Goal: Transaction & Acquisition: Obtain resource

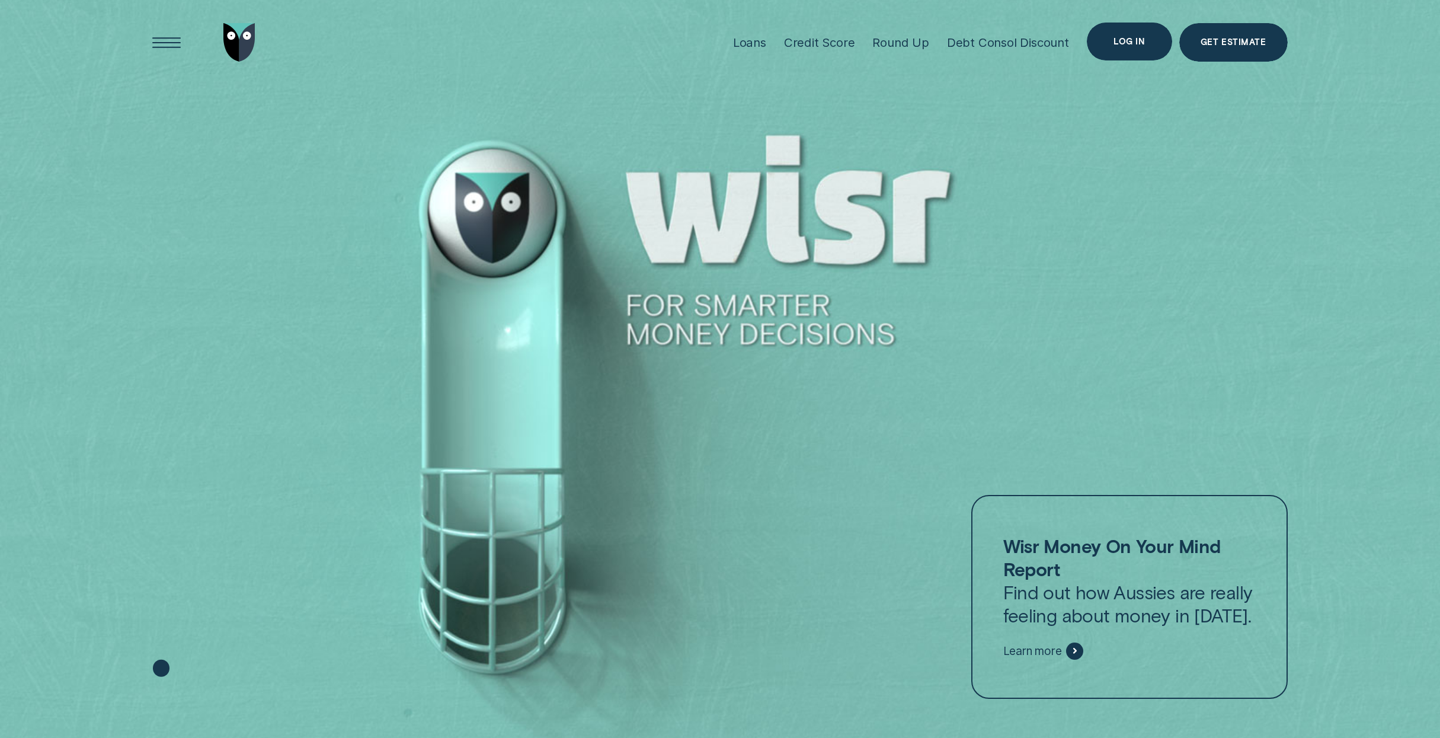
click at [1123, 42] on div "Log in" at bounding box center [1129, 42] width 31 height 8
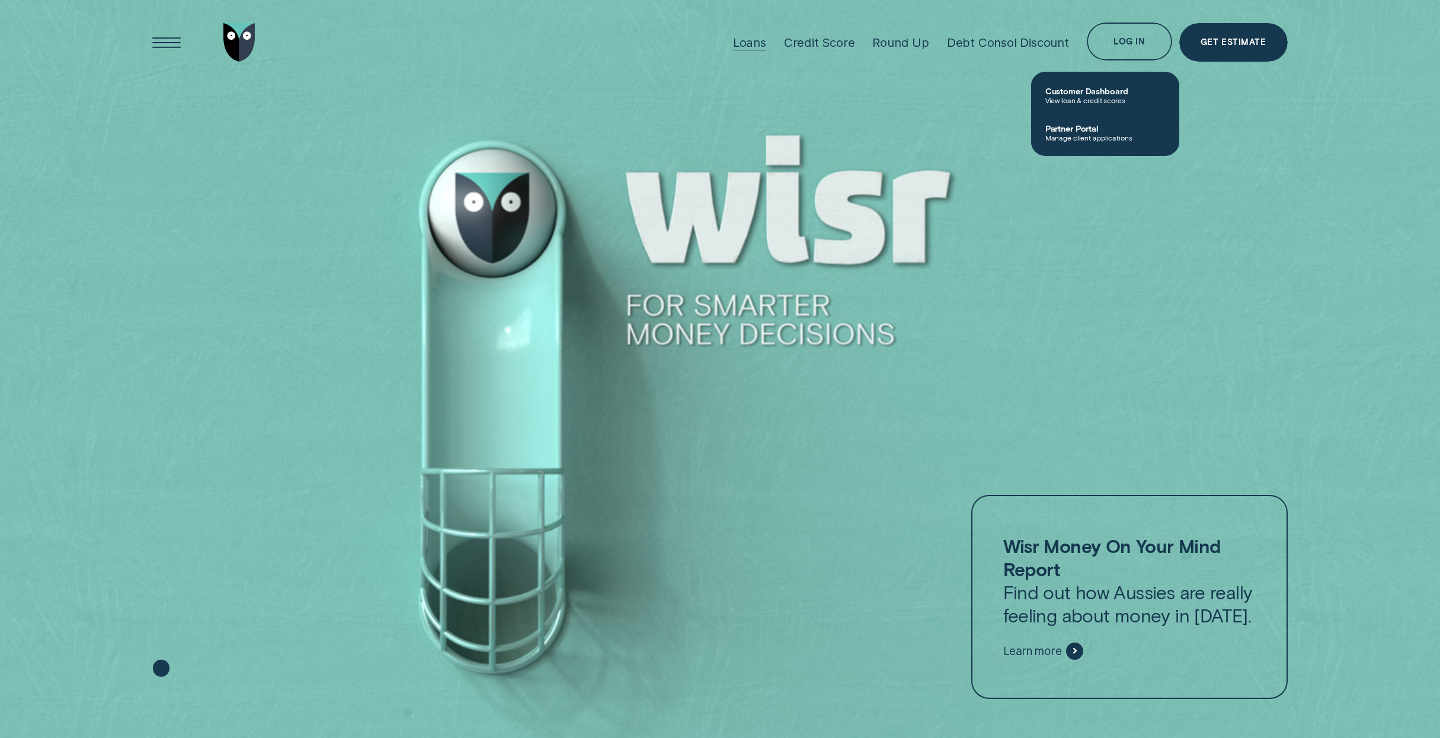
click at [753, 41] on div "Loans" at bounding box center [749, 42] width 33 height 15
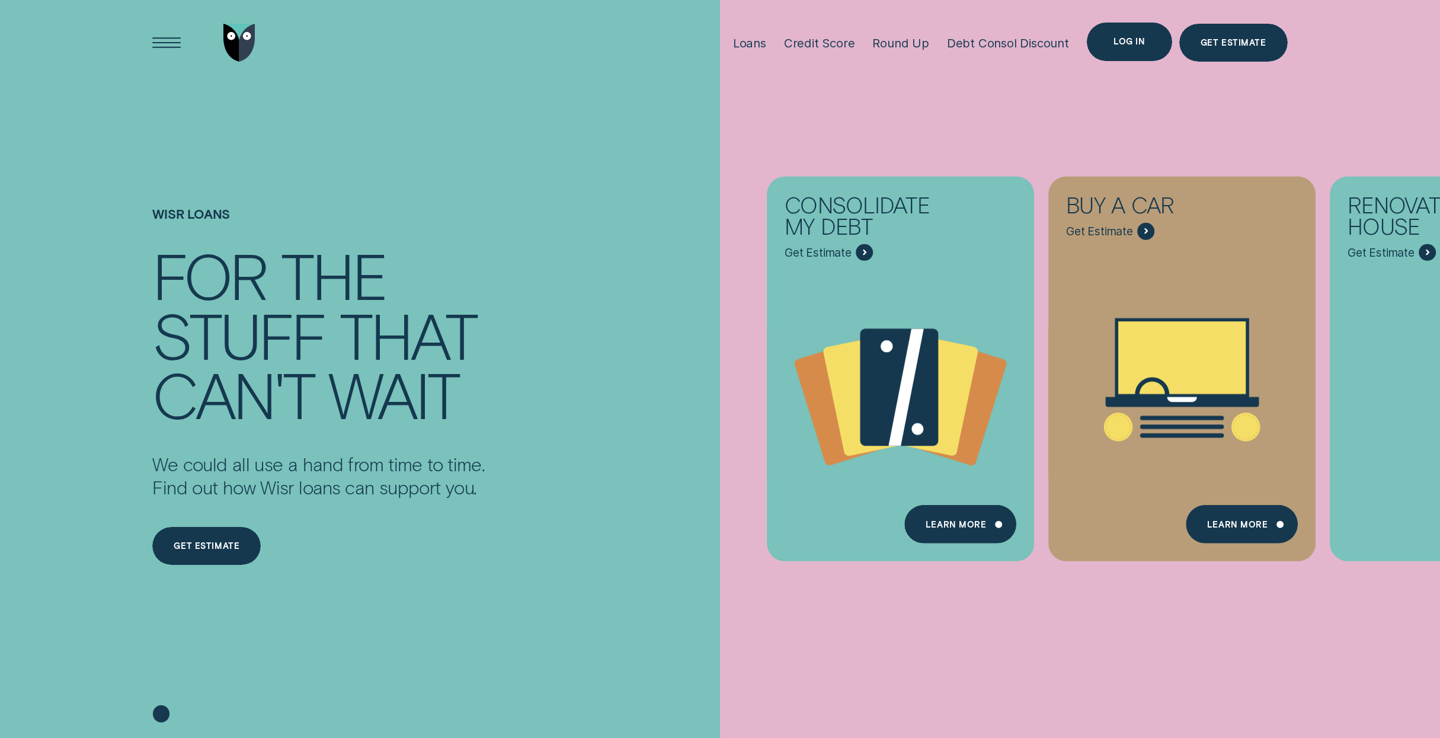
click at [1117, 50] on div "Log in" at bounding box center [1129, 42] width 85 height 39
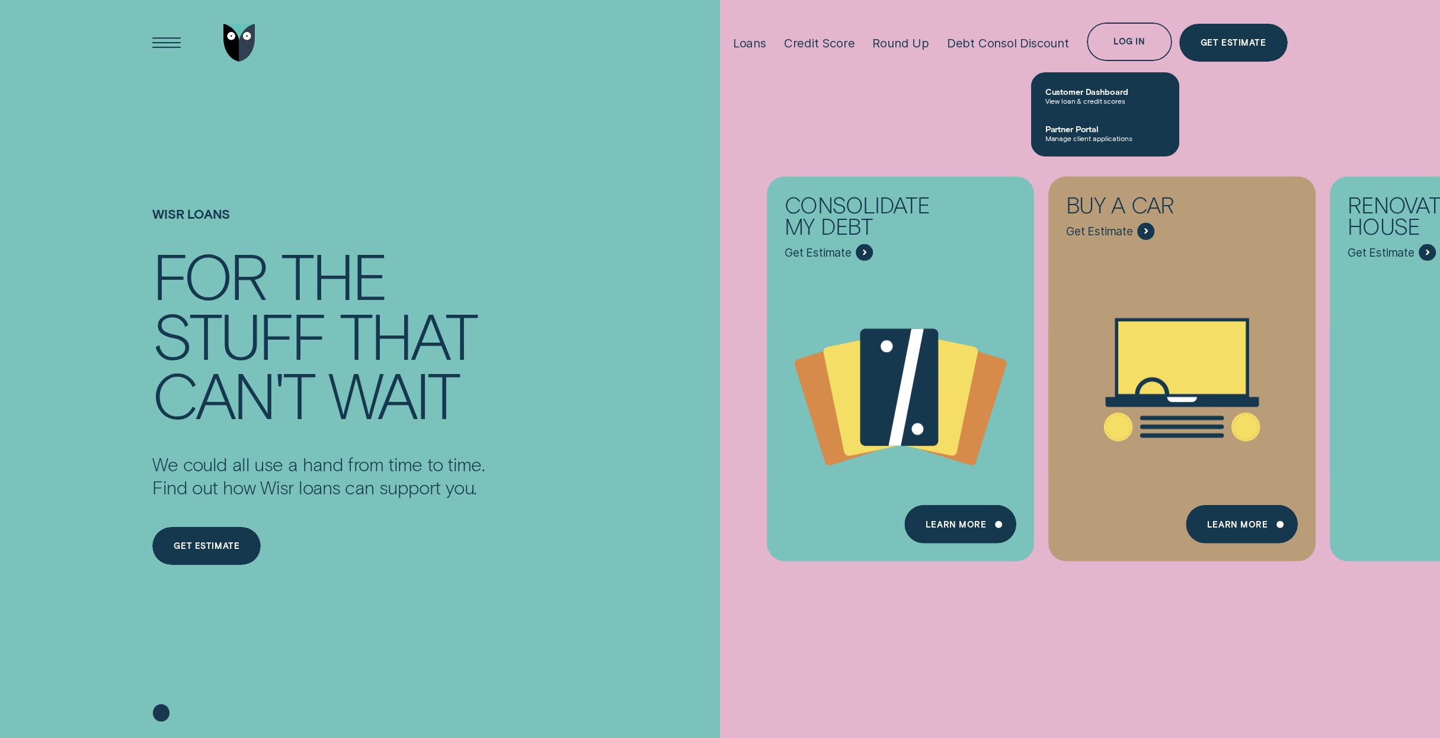
click at [1224, 90] on div "Consolidate my debt Get Estimate Loans - Debt Consolidation Learn more Learn mo…" at bounding box center [1440, 369] width 1440 height 738
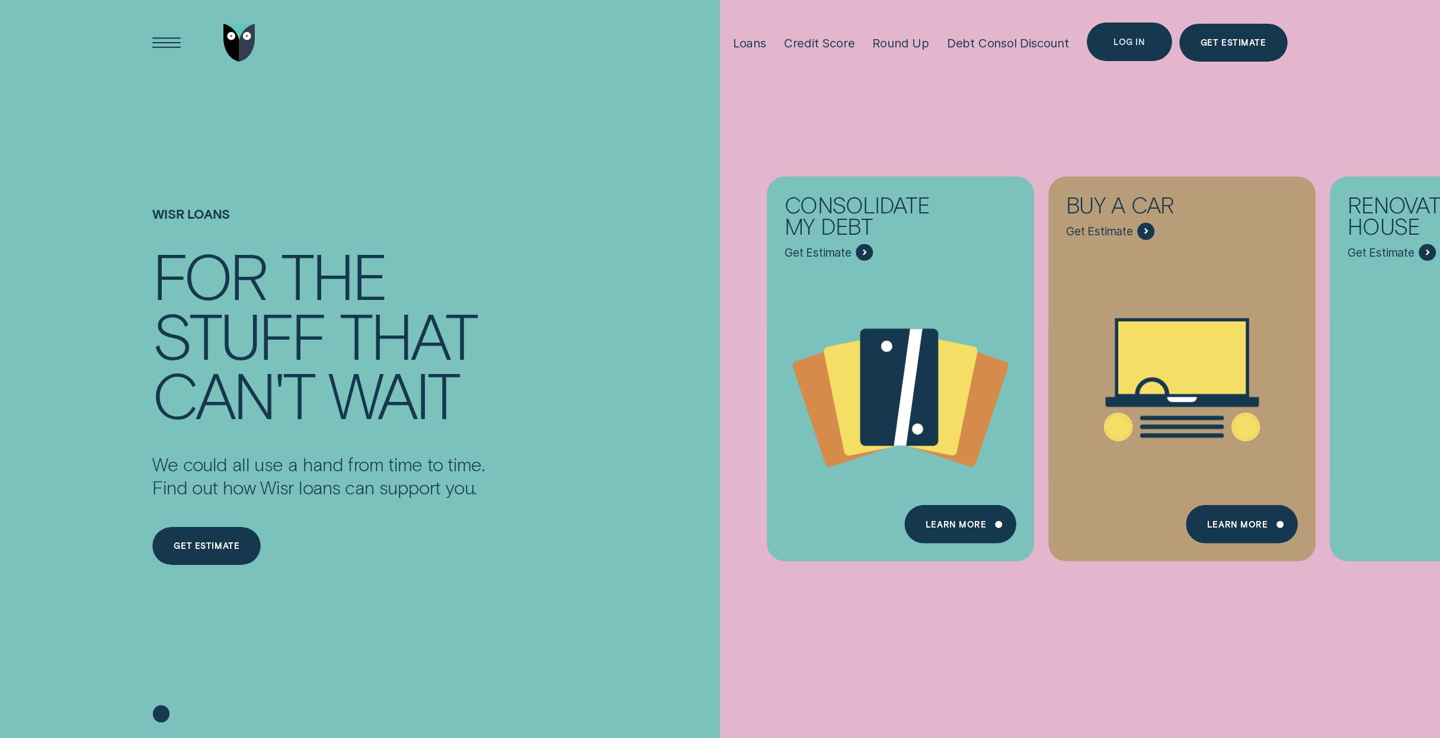
click at [1111, 37] on div "Log in" at bounding box center [1129, 42] width 85 height 39
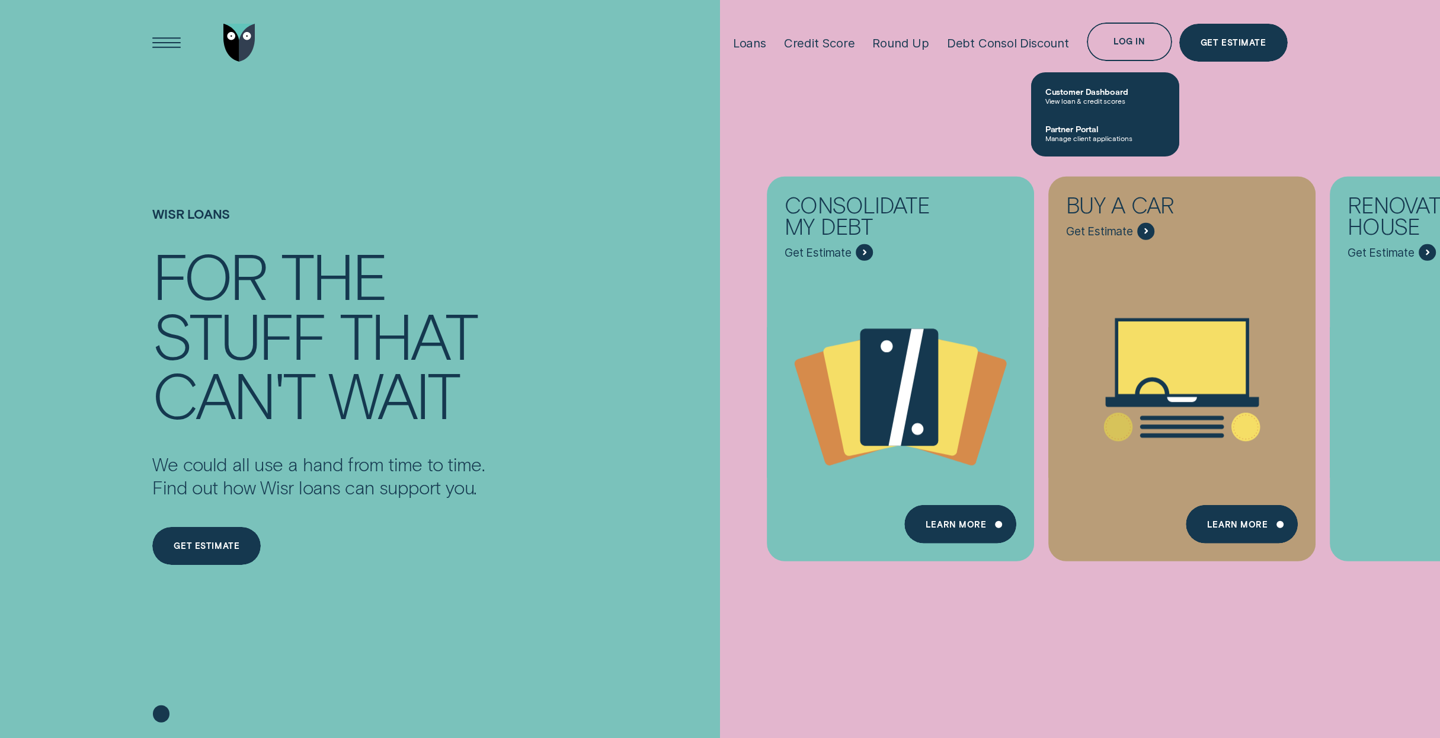
click at [1147, 617] on div "Consolidate my debt Get Estimate Loans - Debt Consolidation Learn more Learn mo…" at bounding box center [1440, 369] width 1440 height 738
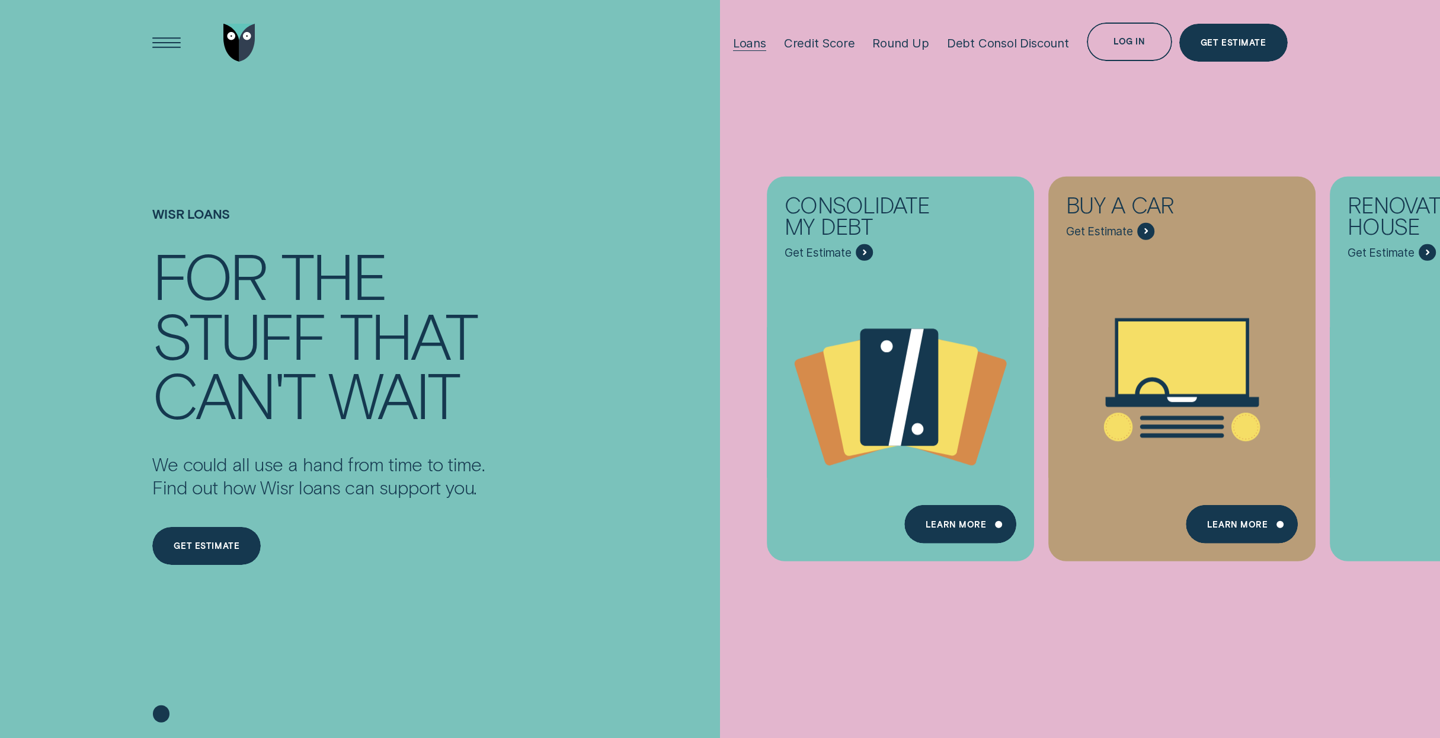
click at [747, 39] on div "Loans" at bounding box center [749, 43] width 33 height 15
click at [226, 546] on div "Get estimate" at bounding box center [207, 547] width 66 height 8
